Goal: Communication & Community: Answer question/provide support

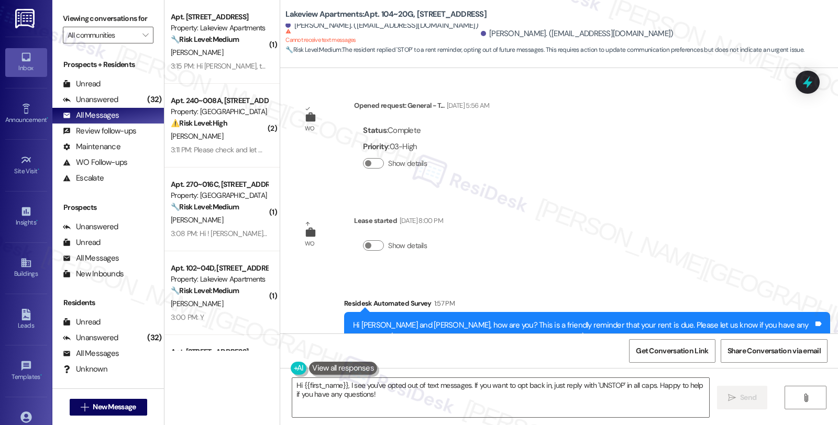
scroll to position [139, 0]
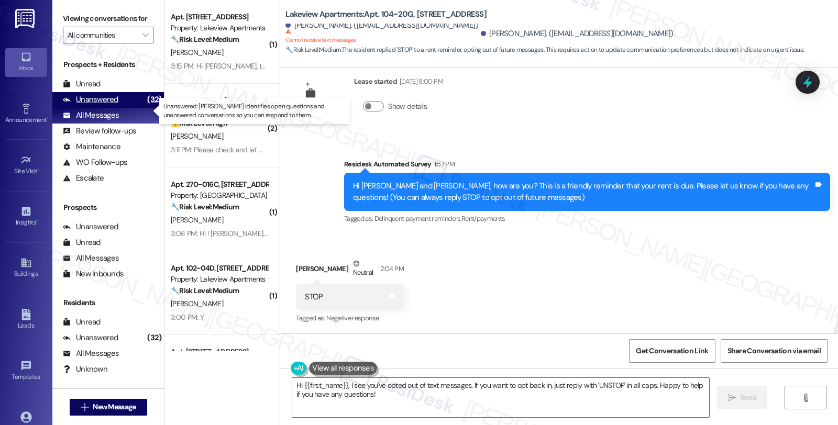
click at [108, 105] on div "Unanswered" at bounding box center [91, 99] width 56 height 11
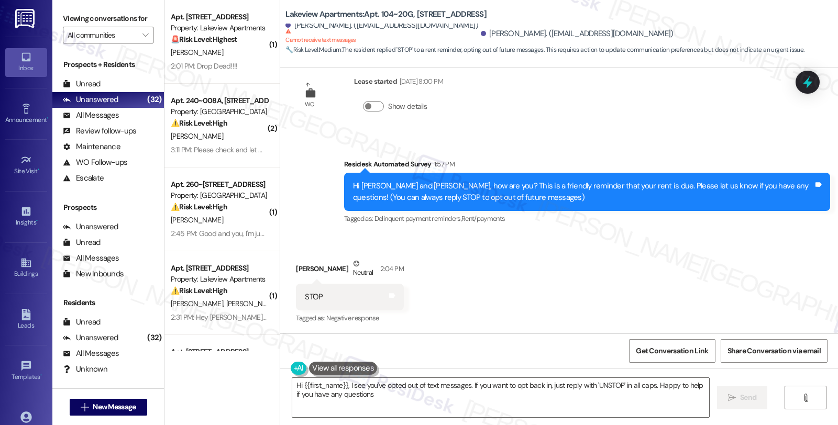
type textarea "Hi {{first_name}}, I see you've opted out of text messages. If you want to opt …"
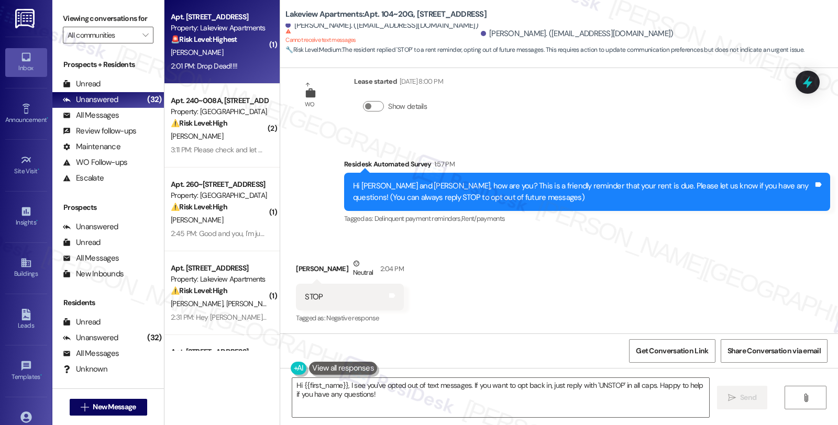
click at [216, 60] on div "2:01 PM: Drop Dead!!!! 2:01 PM: Drop Dead!!!!" at bounding box center [219, 66] width 99 height 13
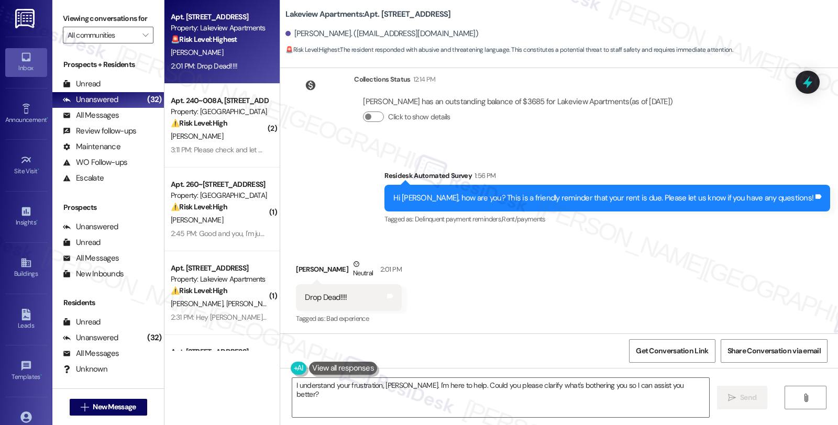
scroll to position [1098, 0]
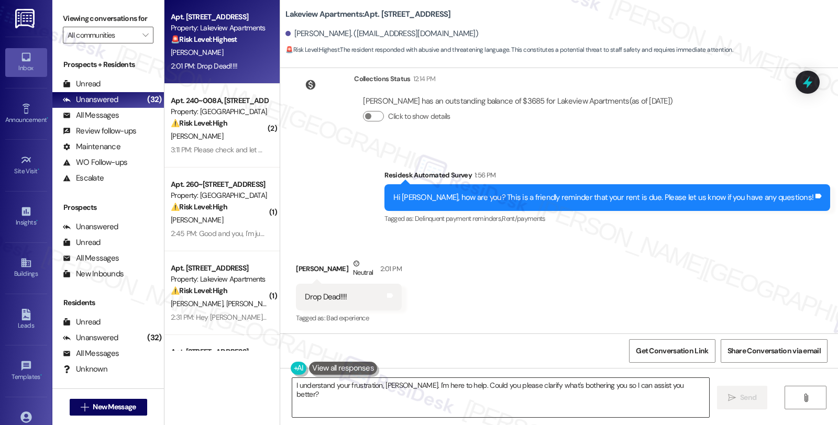
click at [292, 385] on textarea "I understand your frustration, [PERSON_NAME]. I'm here to help. Could you pleas…" at bounding box center [500, 397] width 417 height 39
click at [296, 263] on div "[PERSON_NAME] Neutral 2:01 PM" at bounding box center [348, 271] width 105 height 26
copy div "[PERSON_NAME]"
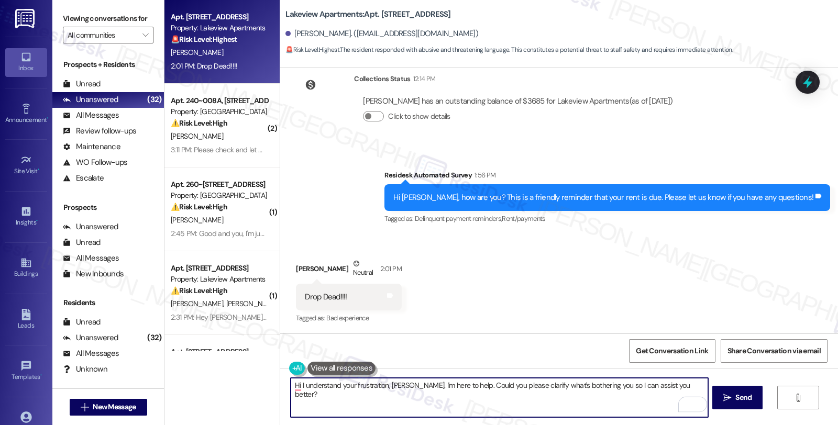
click at [295, 385] on textarea "Hi I understand your frustration, [PERSON_NAME]. I'm here to help. Could you pl…" at bounding box center [499, 397] width 417 height 39
paste textarea "[PERSON_NAME]"
click at [399, 383] on textarea "Hi [PERSON_NAME], you may kindly ignore the I understand your frustration, [PER…" at bounding box center [499, 397] width 417 height 39
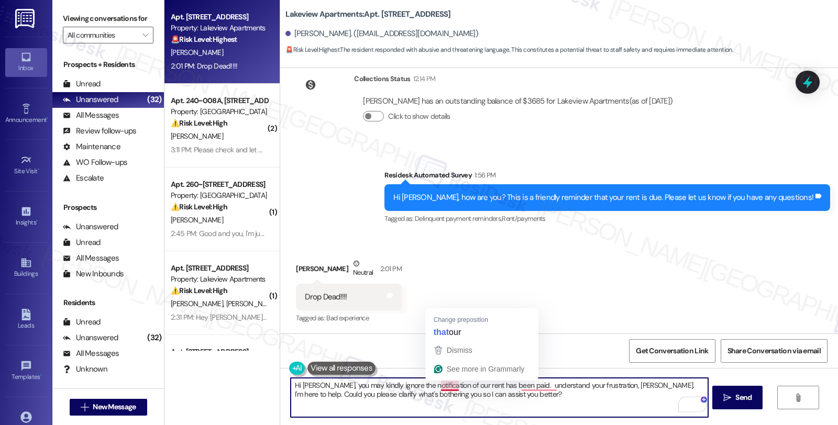
click at [436, 388] on textarea "Hi [PERSON_NAME], you may kindly ignore the notification of our rent has been p…" at bounding box center [499, 397] width 417 height 39
drag, startPoint x: 516, startPoint y: 387, endPoint x: 532, endPoint y: 401, distance: 21.9
click at [532, 401] on textarea "Hi [PERSON_NAME], you may kindly ignore the notification if your rent has been …" at bounding box center [499, 397] width 417 height 39
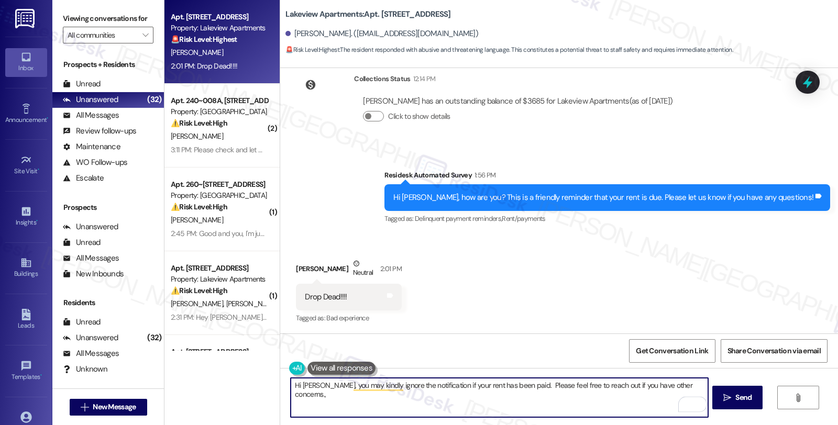
click at [692, 387] on textarea "Hi [PERSON_NAME], you may kindly ignore the notification if your rent has been …" at bounding box center [499, 397] width 417 height 39
type textarea "Hi [PERSON_NAME], you may kindly ignore the notification if your rent has been …"
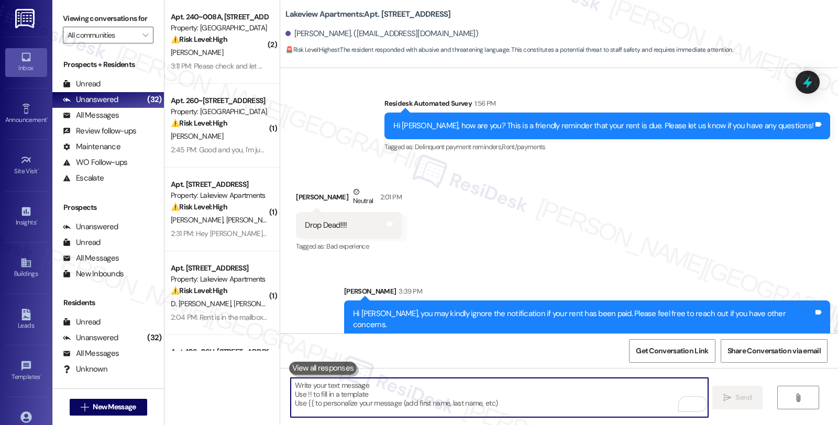
scroll to position [1171, 0]
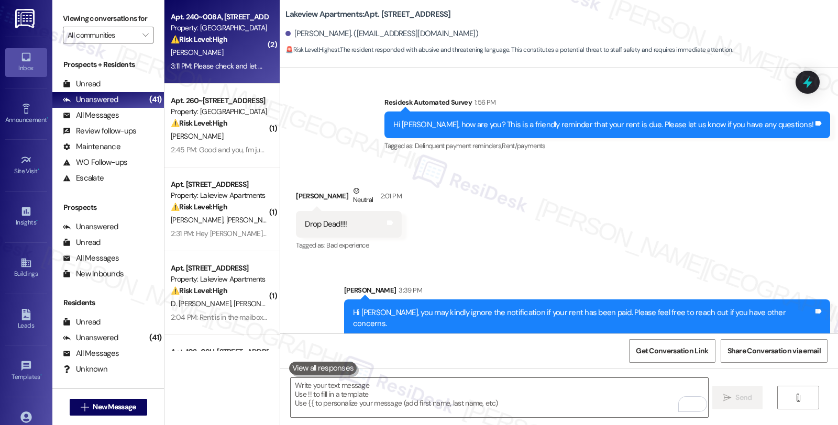
click at [244, 18] on div "Apt. 240~008A, [STREET_ADDRESS]" at bounding box center [219, 17] width 97 height 11
type textarea "Fetching suggested responses. Please feel free to read through the conversation…"
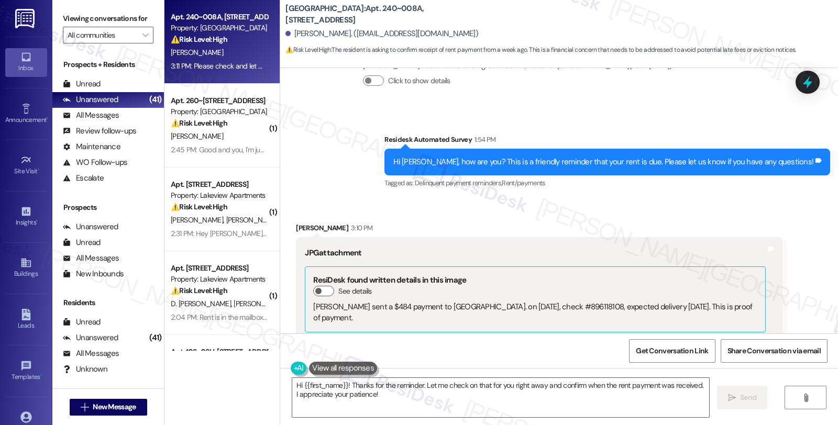
scroll to position [2454, 0]
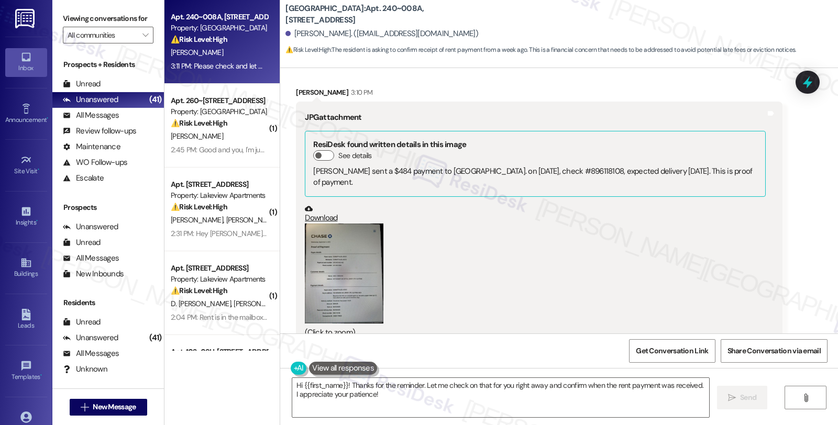
click at [348, 255] on button "Zoom image" at bounding box center [344, 274] width 79 height 100
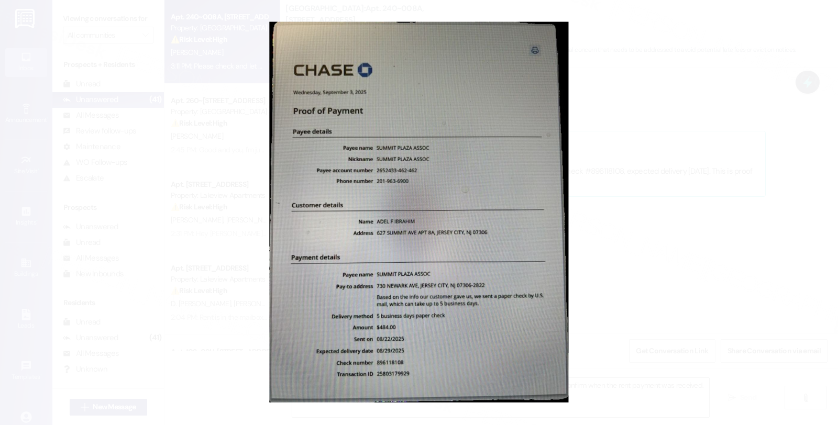
click at [634, 251] on button "Unzoom image" at bounding box center [419, 212] width 838 height 425
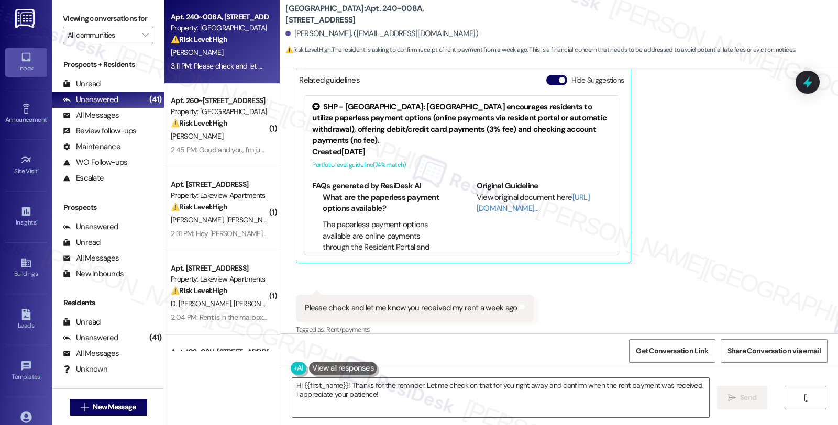
scroll to position [2746, 0]
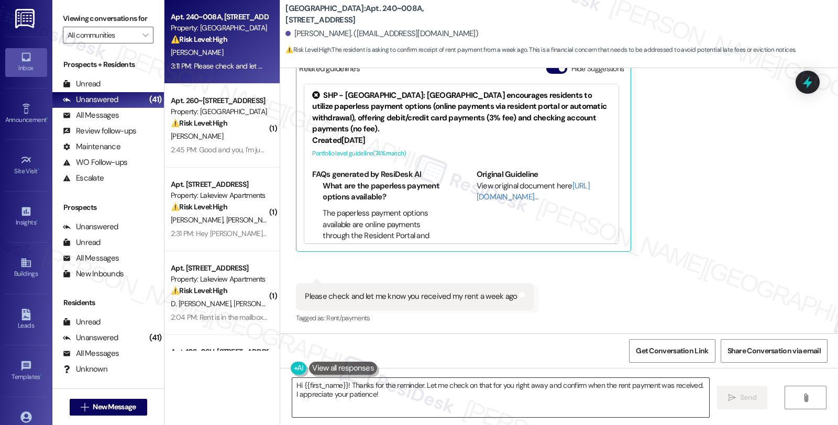
click at [340, 381] on textarea "Hi {{first_name}}! Thanks for the reminder. Let me check on that for you right …" at bounding box center [500, 397] width 417 height 39
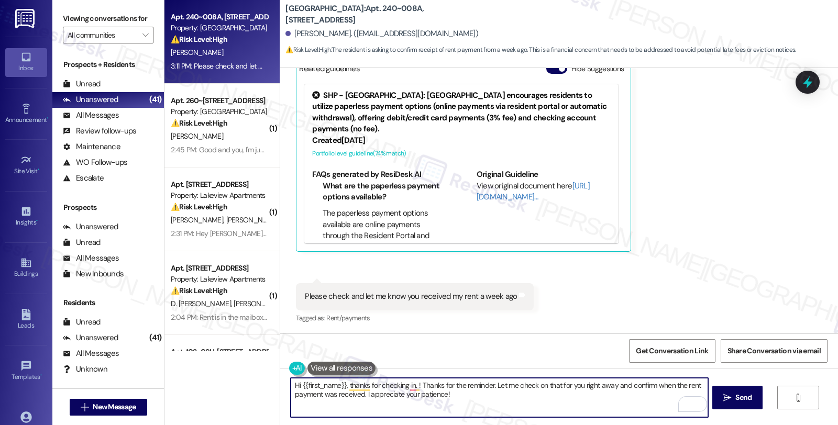
type textarea "Hi {{first_name}}, thanks for checking in. ! Thanks for the reminder. Let me ch…"
